Goal: Navigation & Orientation: Find specific page/section

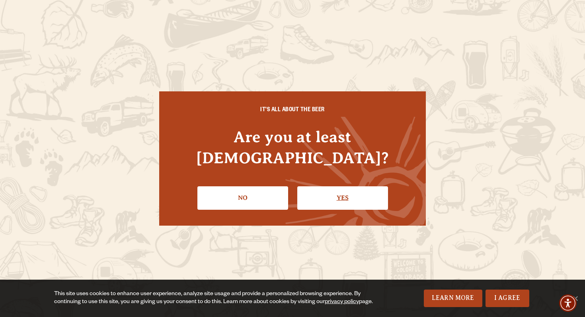
click at [348, 190] on link "Yes" at bounding box center [342, 197] width 91 height 23
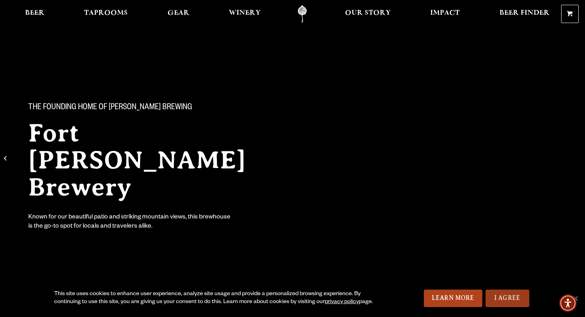
click at [504, 295] on link "I Agree" at bounding box center [507, 298] width 44 height 17
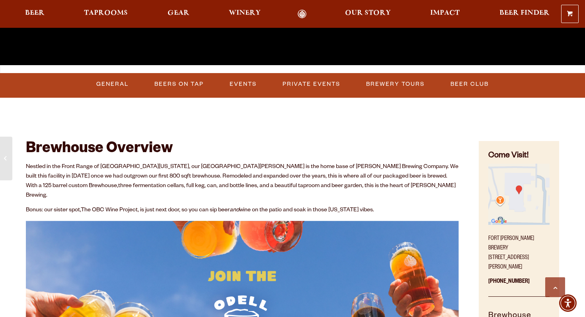
scroll to position [273, 0]
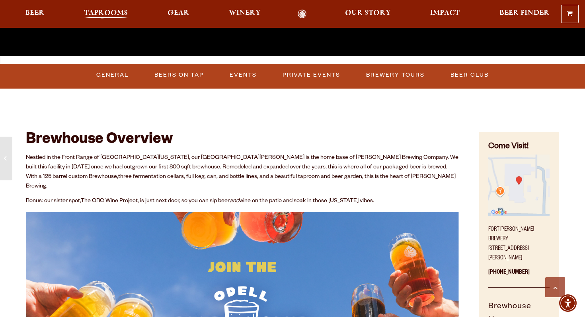
click at [116, 14] on span "Taprooms" at bounding box center [106, 13] width 44 height 6
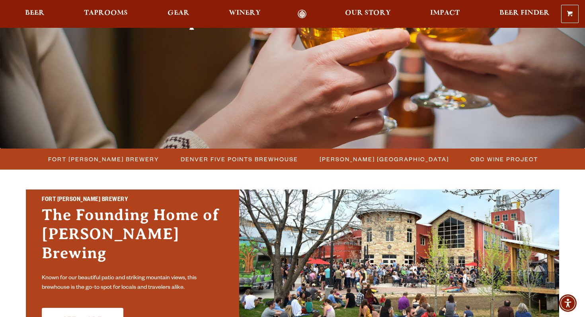
scroll to position [185, 0]
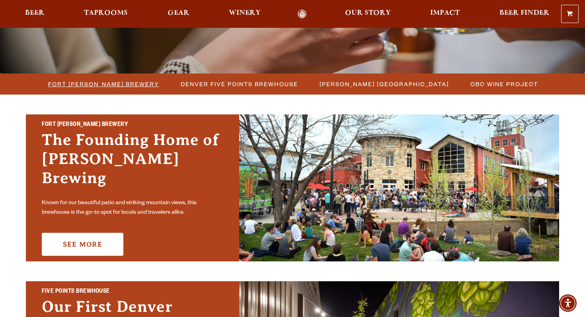
click at [128, 85] on span "Fort [PERSON_NAME] Brewery" at bounding box center [103, 84] width 111 height 12
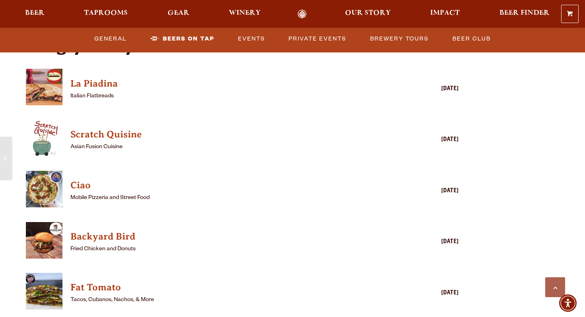
scroll to position [1886, 0]
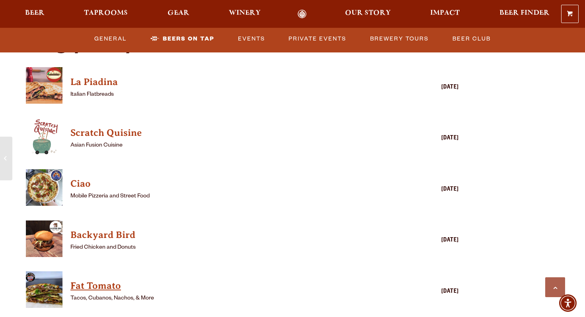
click at [98, 280] on h4 "Fat Tomato" at bounding box center [230, 286] width 321 height 13
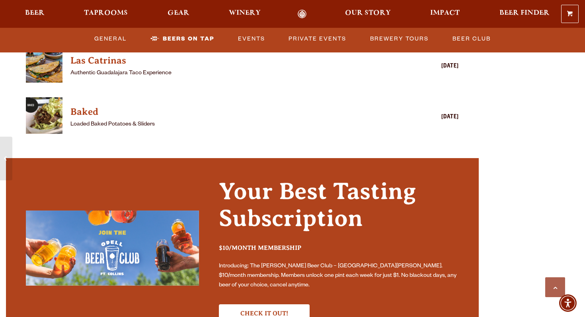
scroll to position [2266, 0]
